Goal: Navigation & Orientation: Find specific page/section

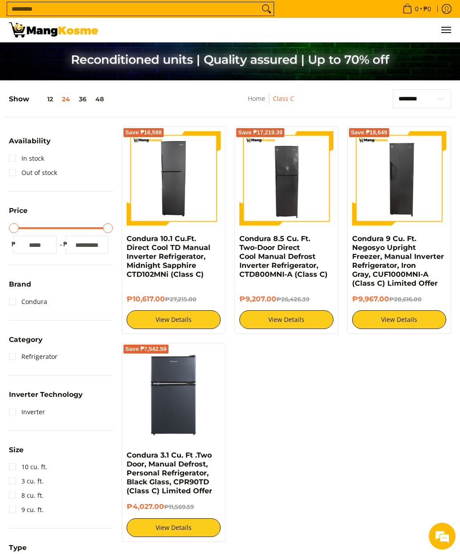
scroll to position [58, 0]
click at [451, 21] on button "Menu" at bounding box center [446, 30] width 11 height 24
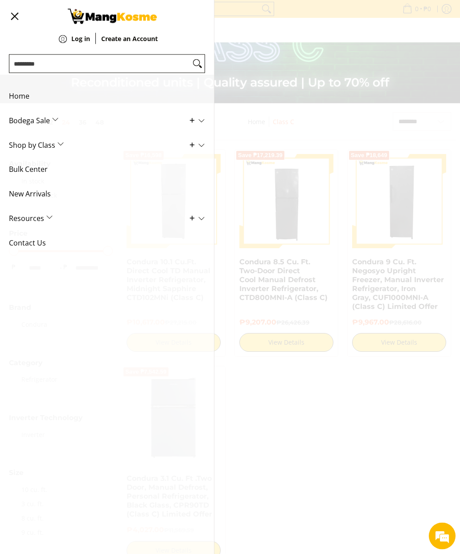
scroll to position [33, 0]
click at [149, 126] on span "Bodega Sale" at bounding box center [100, 120] width 183 height 25
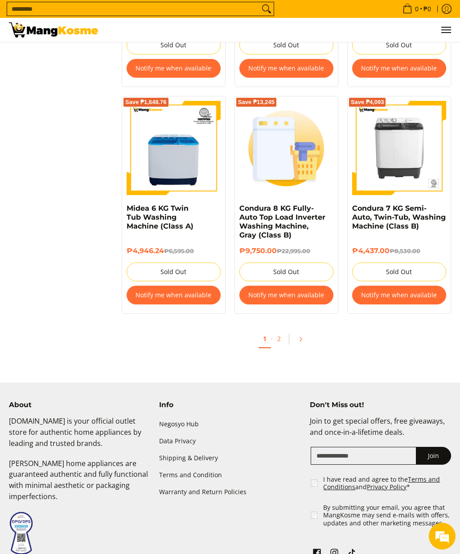
scroll to position [1657, 0]
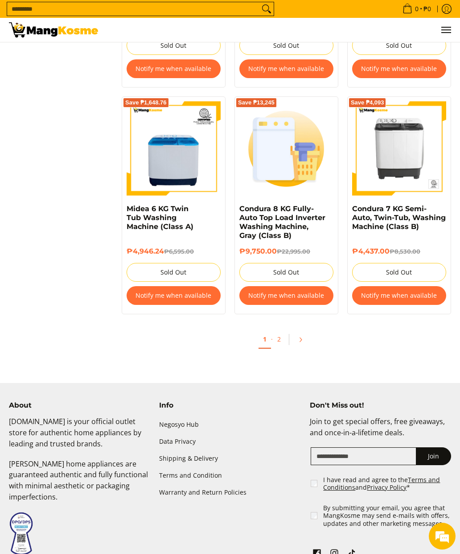
click at [284, 334] on link "2" at bounding box center [279, 338] width 12 height 17
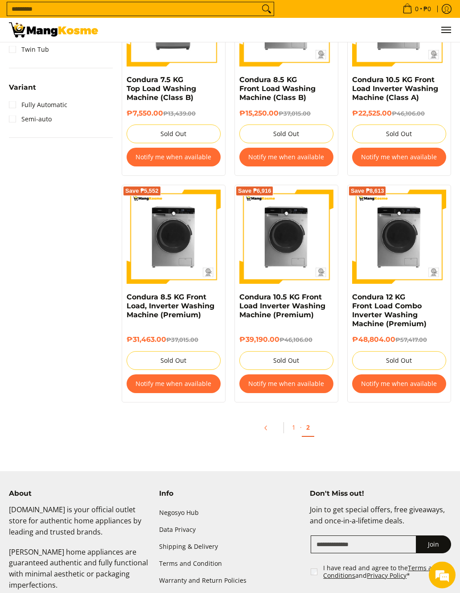
scroll to position [670, 0]
click at [298, 424] on link "1" at bounding box center [294, 427] width 12 height 17
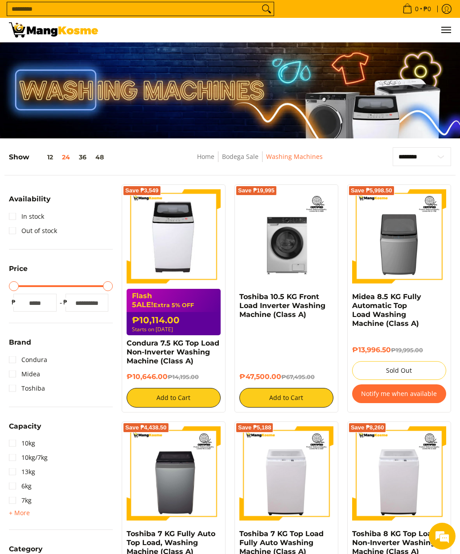
click at [447, 42] on button "Menu" at bounding box center [446, 30] width 11 height 24
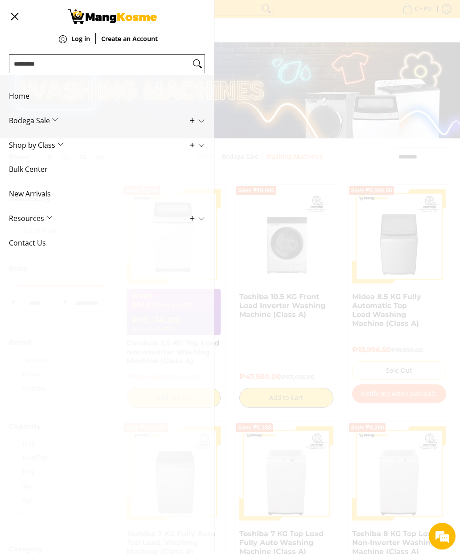
click at [157, 124] on span "Bodega Sale" at bounding box center [100, 120] width 183 height 25
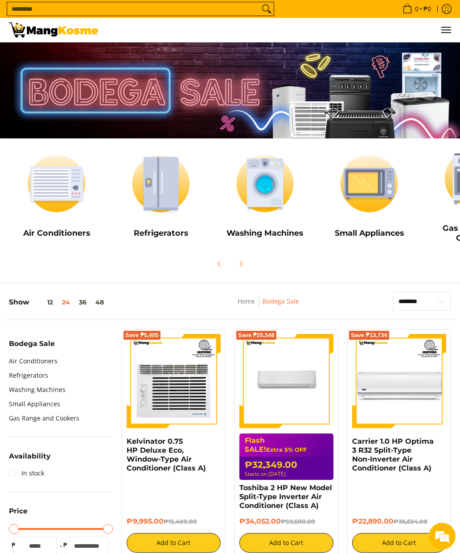
click at [58, 405] on link "Small Appliances" at bounding box center [34, 404] width 51 height 14
